Goal: Navigation & Orientation: Find specific page/section

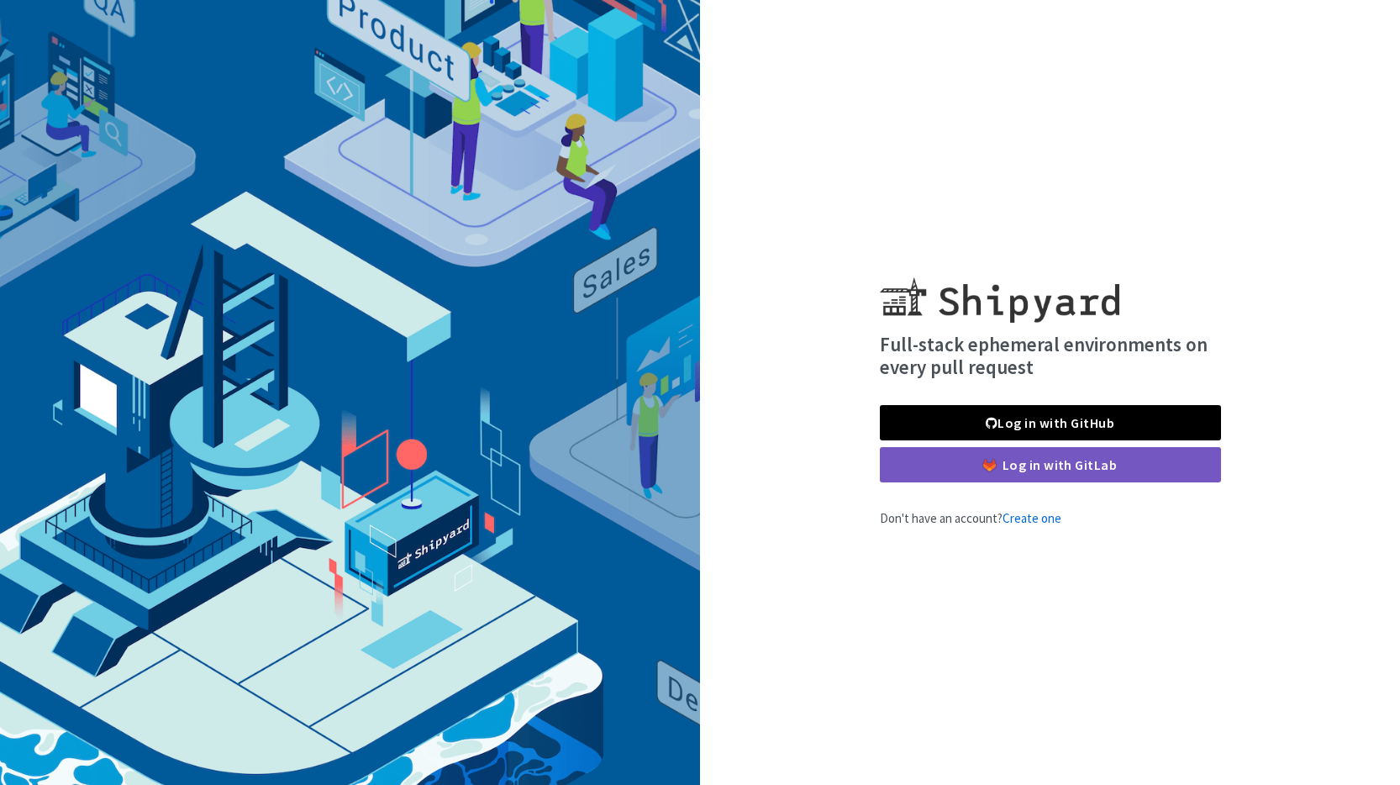
click at [1067, 401] on div "Full-stack ephemeral environments on every pull request Log in with GitHub Log …" at bounding box center [1050, 392] width 361 height 271
click at [1064, 418] on link "Log in with GitHub" at bounding box center [1050, 422] width 341 height 35
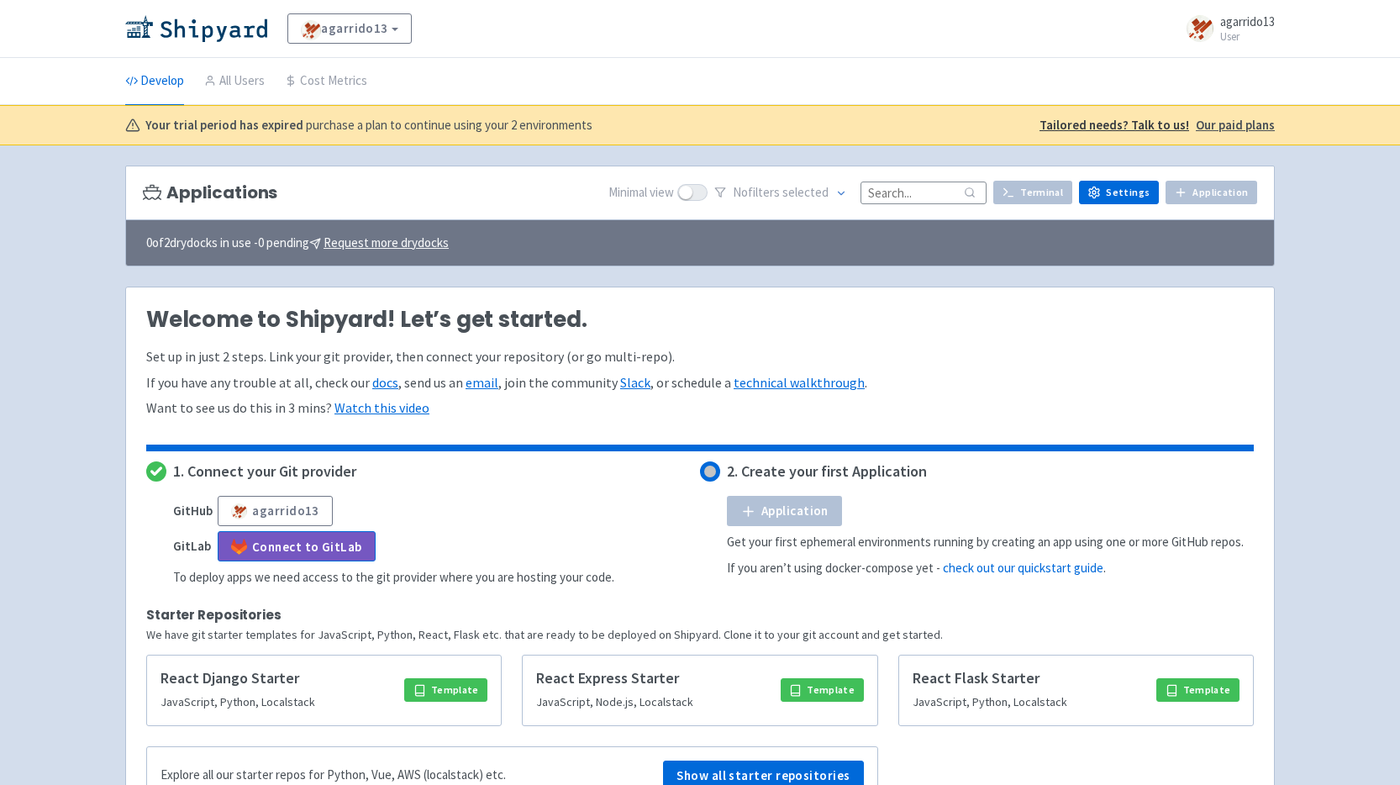
click at [264, 87] on li "All Users" at bounding box center [234, 81] width 81 height 46
click at [217, 85] on link "All Users" at bounding box center [234, 81] width 60 height 47
